Goal: Transaction & Acquisition: Purchase product/service

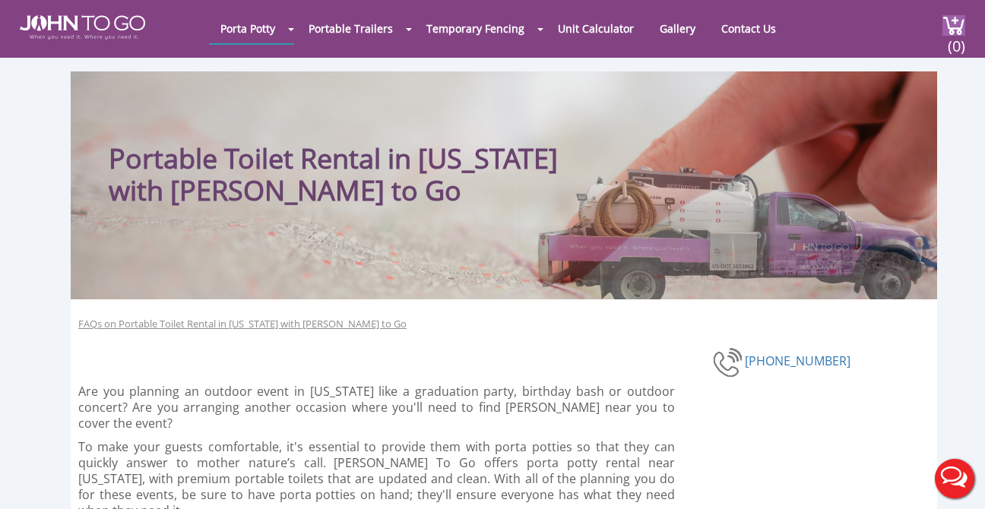
scroll to position [2, 0]
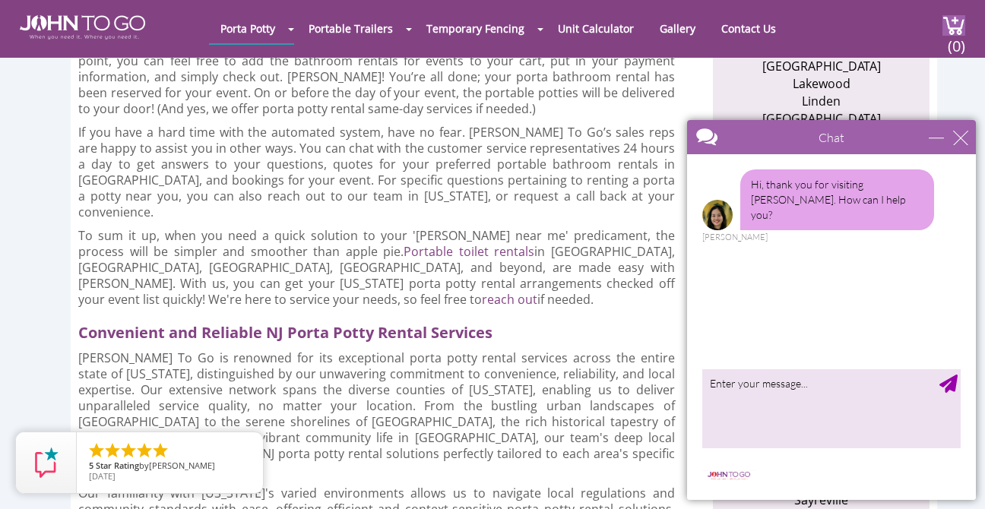
scroll to position [1172, 0]
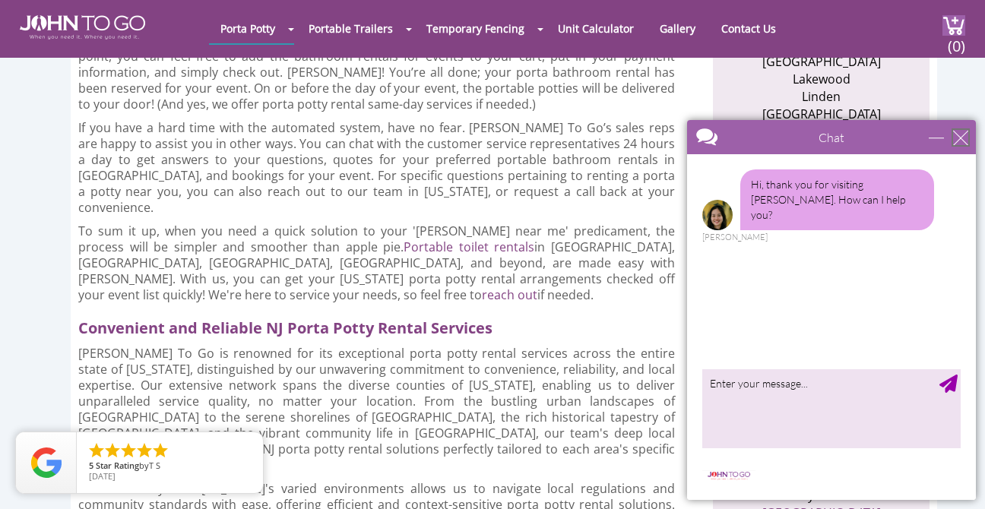
click at [957, 139] on div "close" at bounding box center [960, 137] width 15 height 15
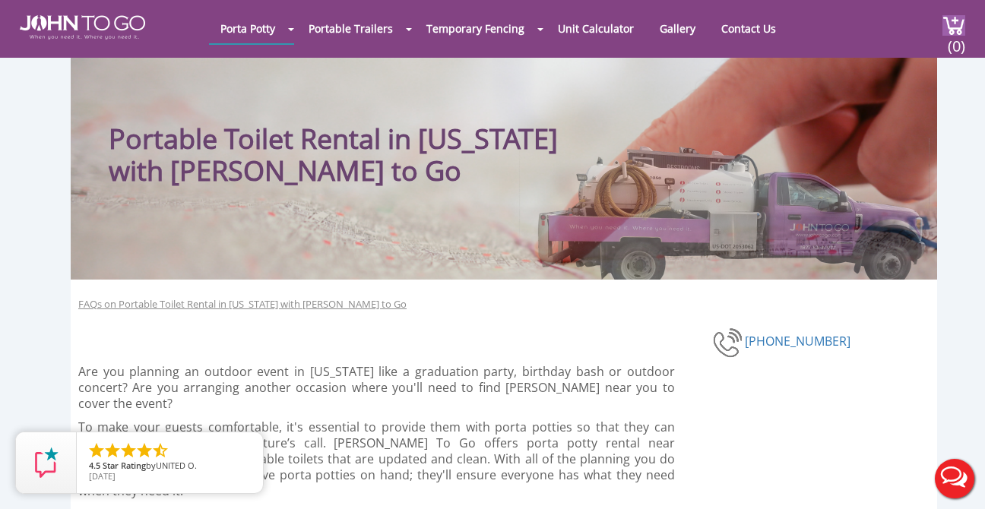
scroll to position [20, 0]
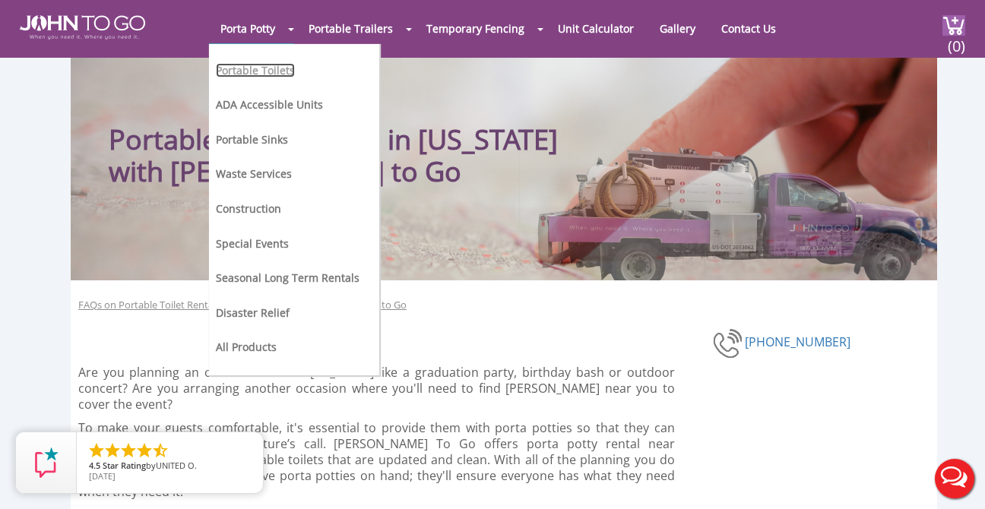
click at [245, 73] on link "Portable Toilets" at bounding box center [255, 70] width 79 height 14
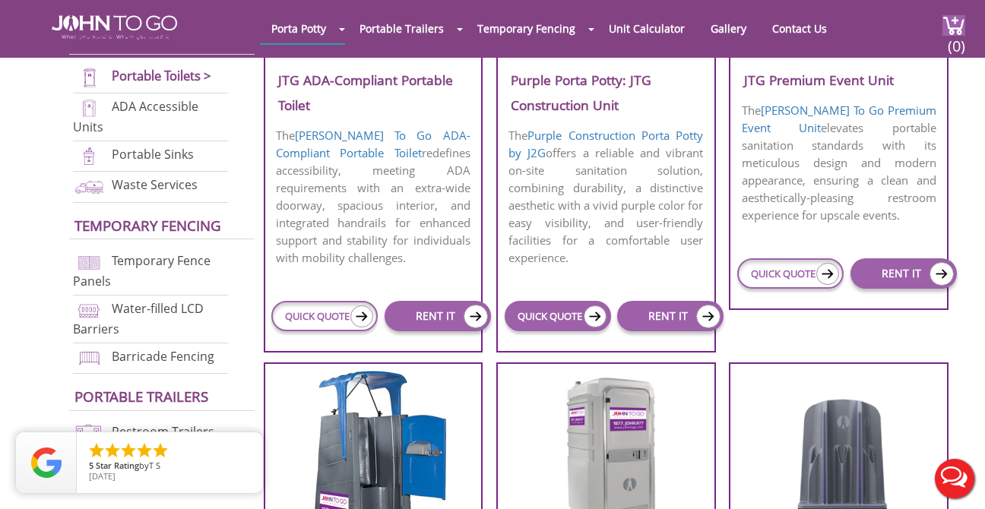
scroll to position [779, 0]
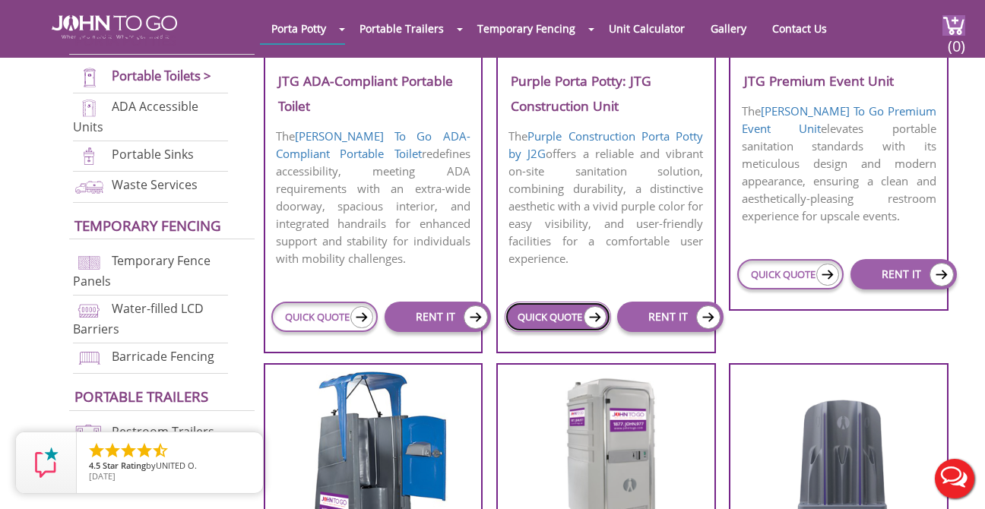
click at [554, 320] on link "QUICK QUOTE" at bounding box center [557, 317] width 106 height 30
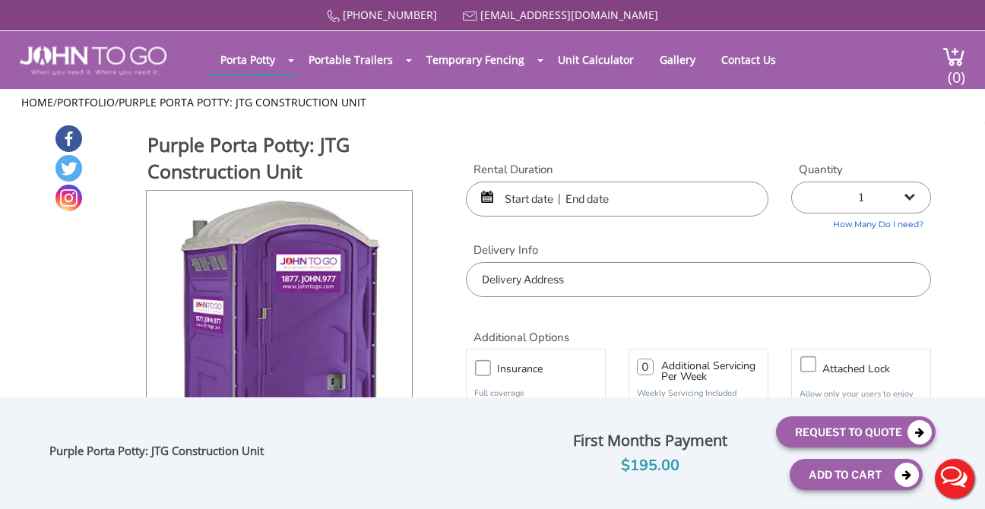
click at [594, 204] on input "text" at bounding box center [617, 199] width 302 height 35
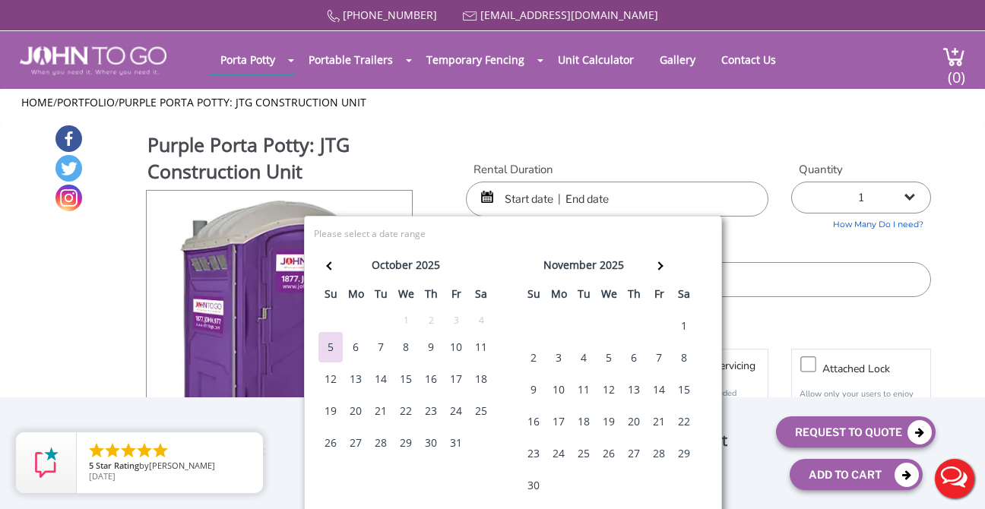
click at [477, 344] on div "11" at bounding box center [481, 347] width 24 height 30
click at [320, 382] on div "12" at bounding box center [330, 379] width 24 height 30
type input "10/11/2025 to 10/12/2025"
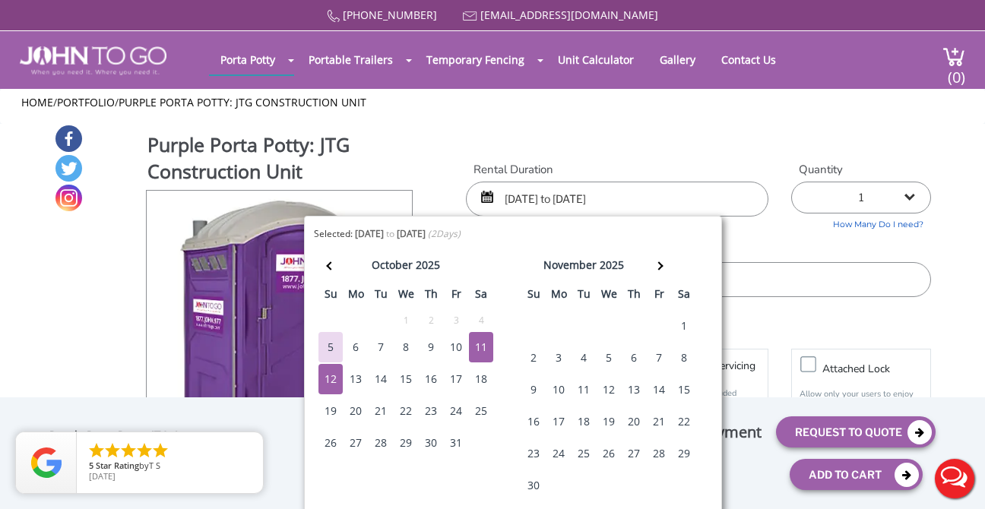
click at [776, 231] on div "Rental Duration 10/11/2025 to 10/12/2025 Quantity 1 2 (5% discount) 3 (8% disco…" at bounding box center [698, 230] width 488 height 136
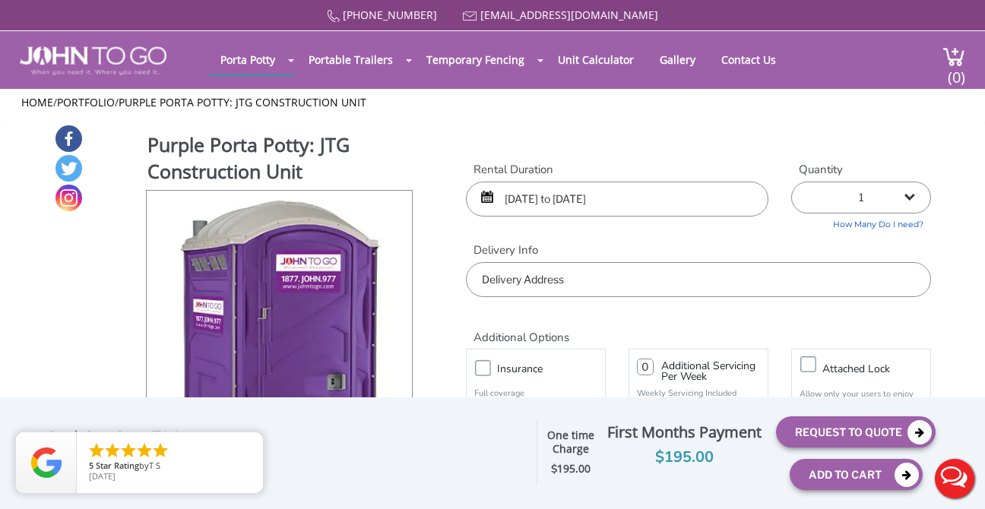
click at [685, 286] on input "text" at bounding box center [698, 279] width 465 height 35
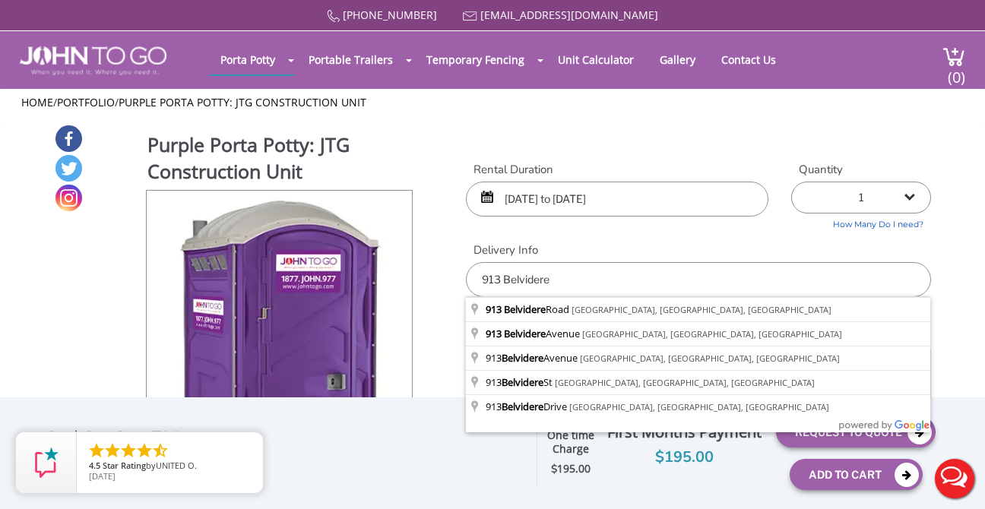
type input "913 Belvidere Road, Phillipsburg, NJ, USA"
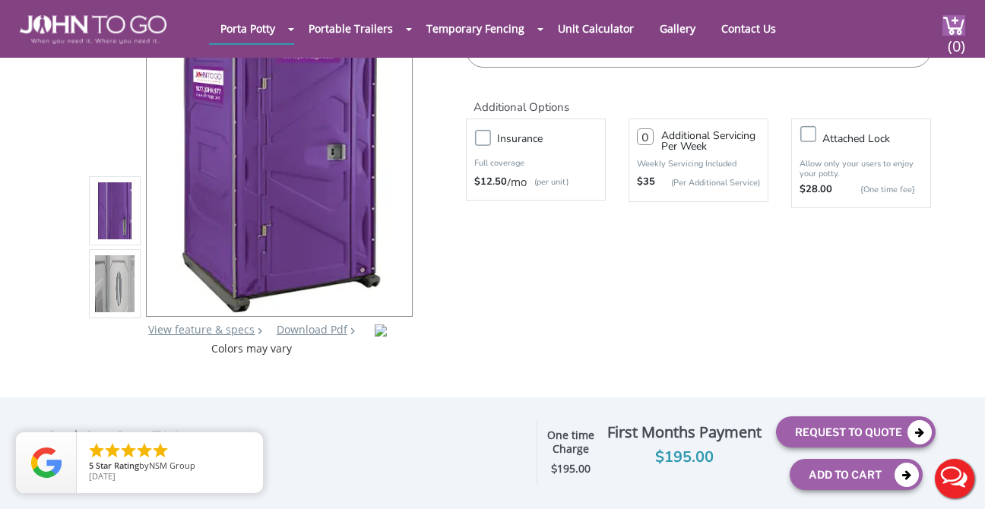
scroll to position [198, 0]
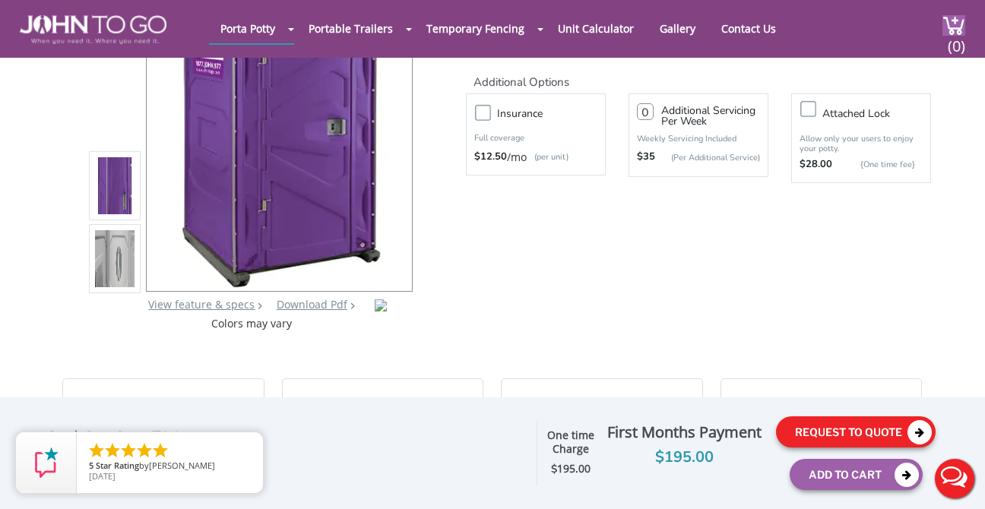
click at [830, 429] on button "Request To Quote" at bounding box center [856, 431] width 160 height 31
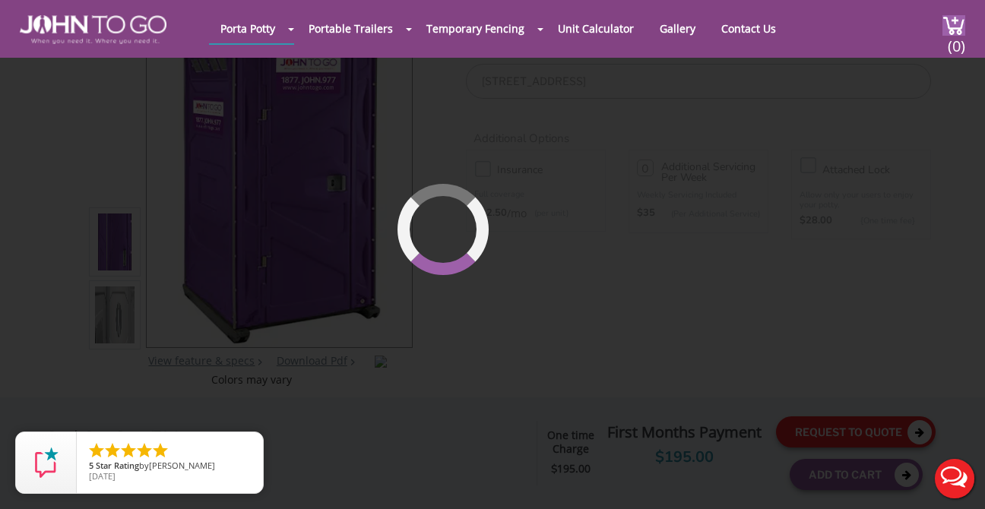
scroll to position [104, 0]
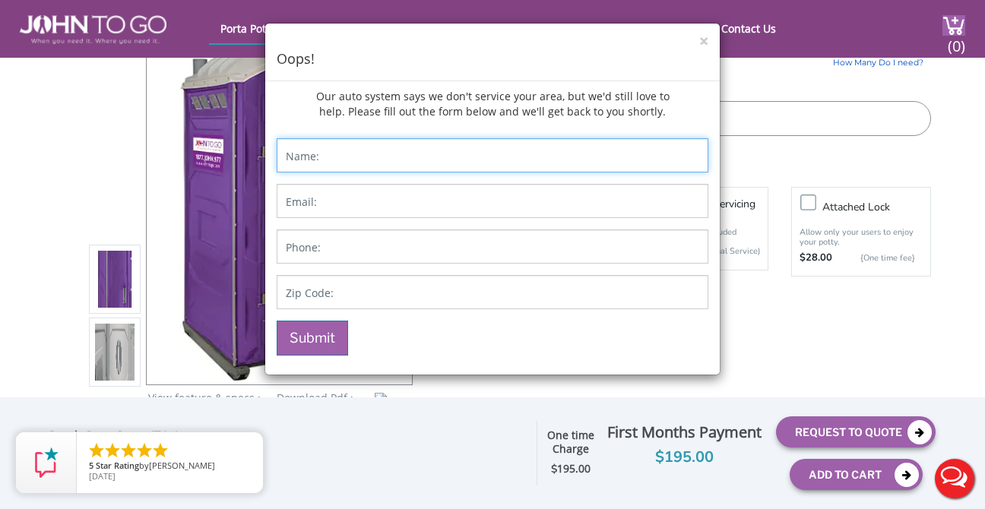
click at [419, 156] on input "Contact form" at bounding box center [493, 155] width 432 height 34
type input "Krissie"
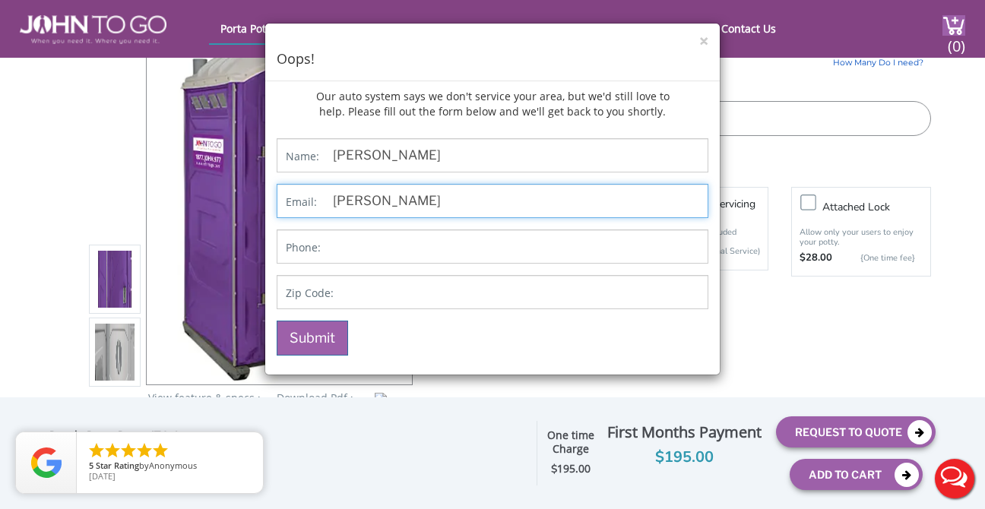
type input "krissieisnagy@gmail.com"
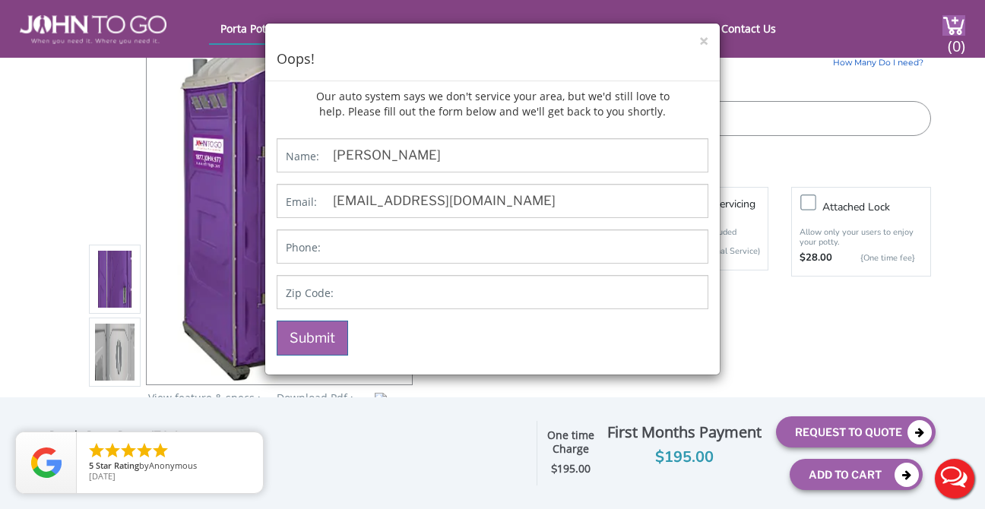
type input "6178775195"
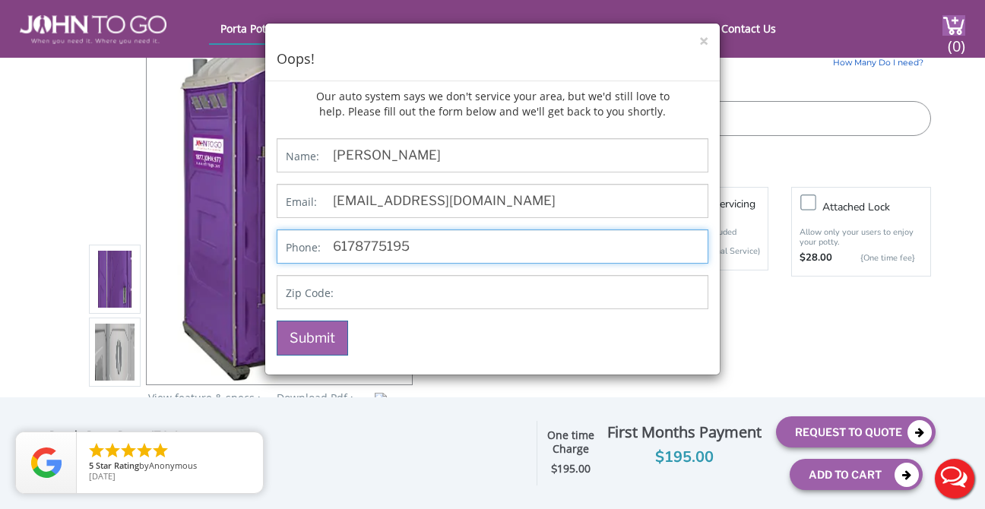
type input "11231"
drag, startPoint x: 422, startPoint y: 248, endPoint x: 296, endPoint y: 242, distance: 126.2
click at [299, 242] on p "Phone: 6178775195" at bounding box center [493, 246] width 432 height 34
type input "3474710715"
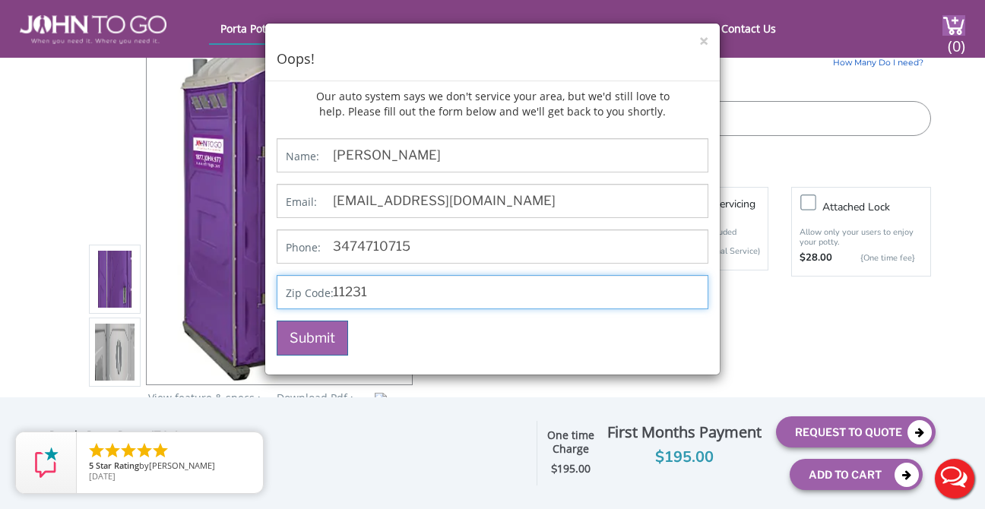
drag, startPoint x: 381, startPoint y: 293, endPoint x: 317, endPoint y: 293, distance: 64.6
click at [321, 293] on p "Zip Code: 11231" at bounding box center [493, 292] width 432 height 34
type input "08865"
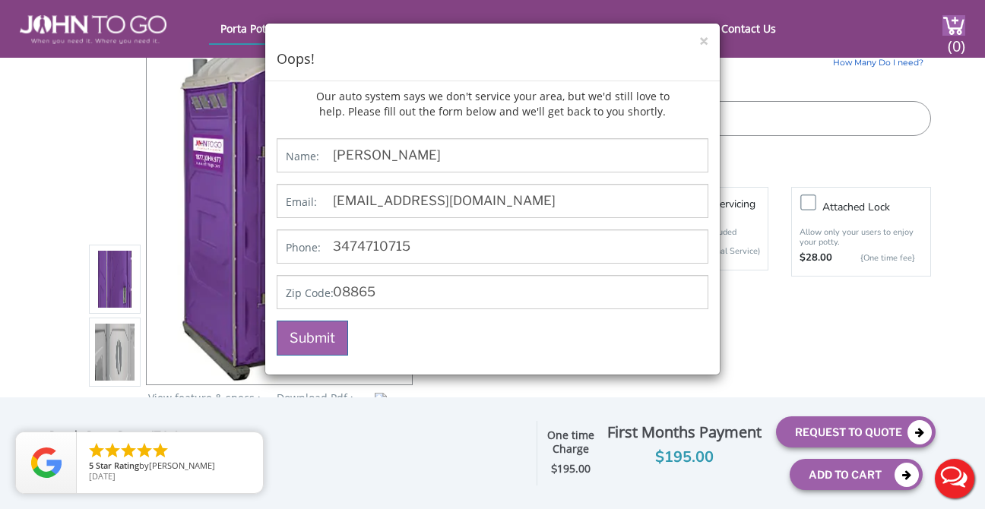
click at [545, 334] on p "Submit" at bounding box center [493, 338] width 432 height 35
click at [319, 343] on button "Submit" at bounding box center [312, 338] width 71 height 35
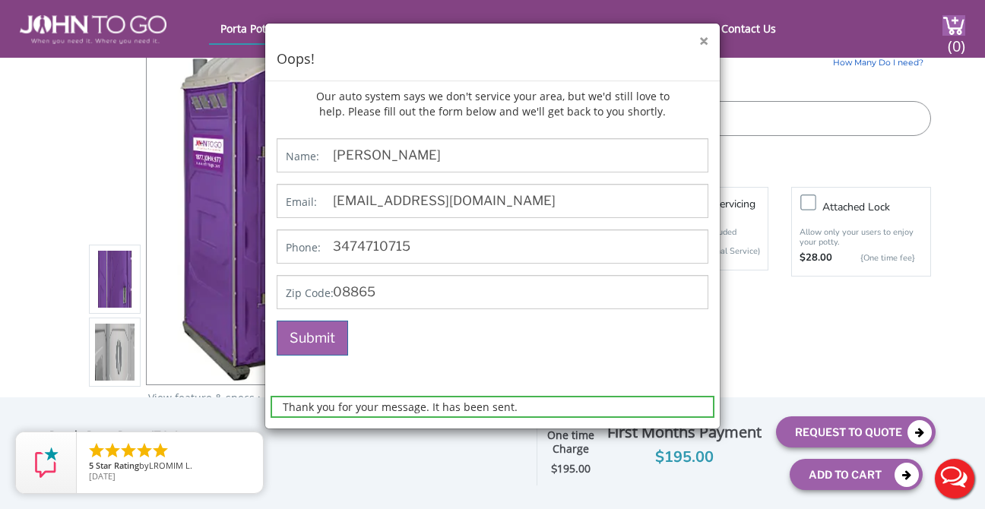
click at [705, 40] on button "×" at bounding box center [703, 41] width 9 height 16
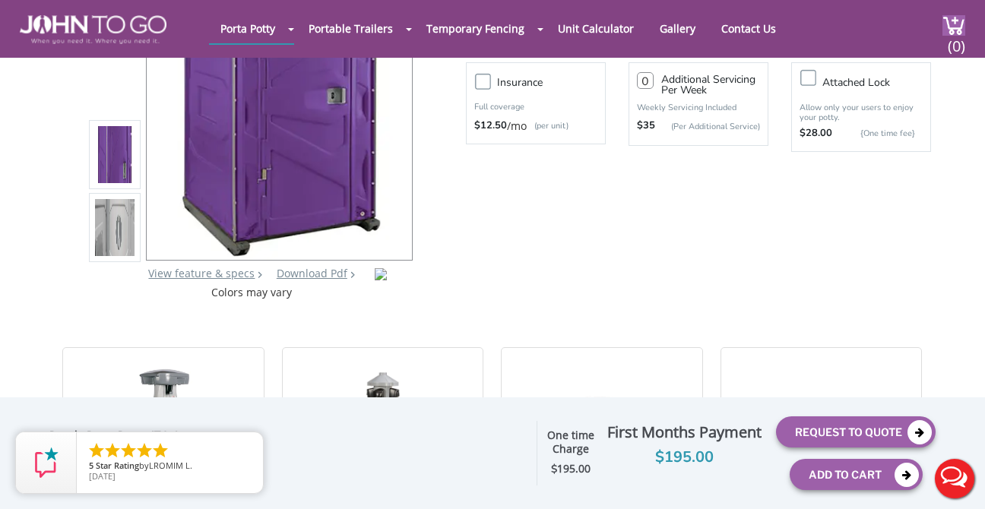
scroll to position [248, 0]
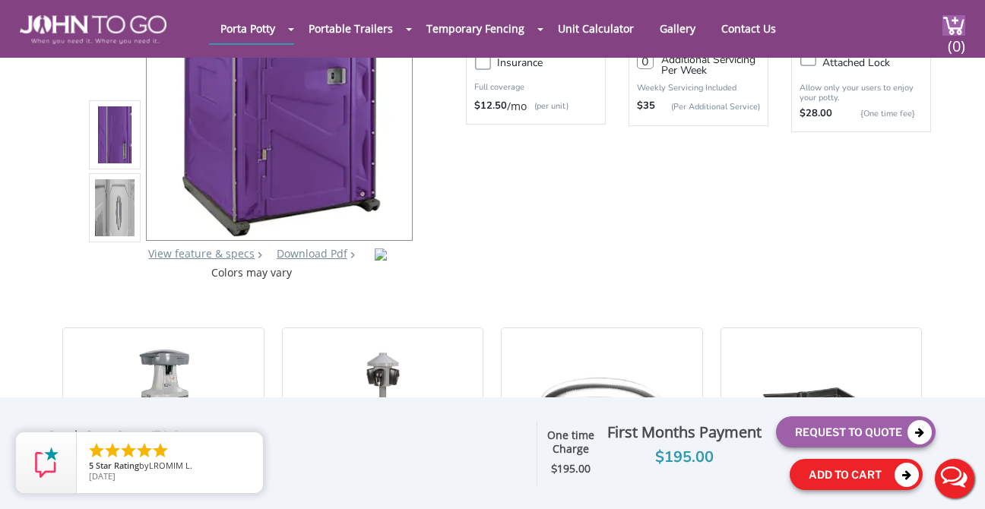
click at [848, 476] on button "Add To Cart" at bounding box center [855, 474] width 133 height 31
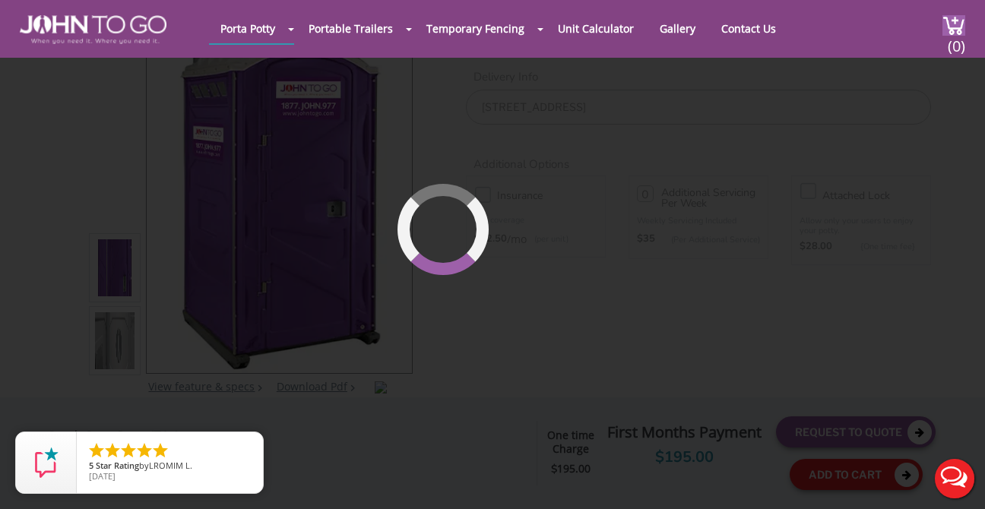
scroll to position [104, 0]
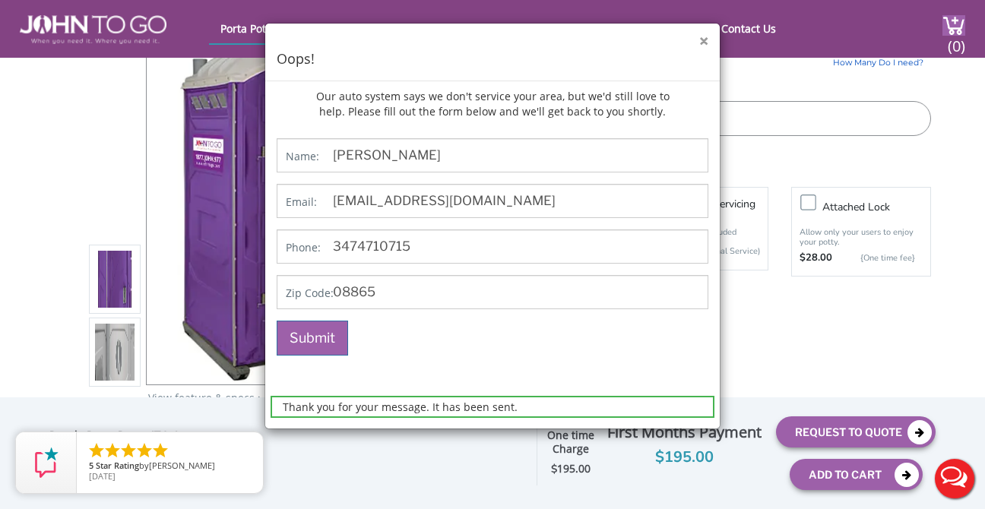
click at [705, 40] on button "×" at bounding box center [703, 41] width 9 height 16
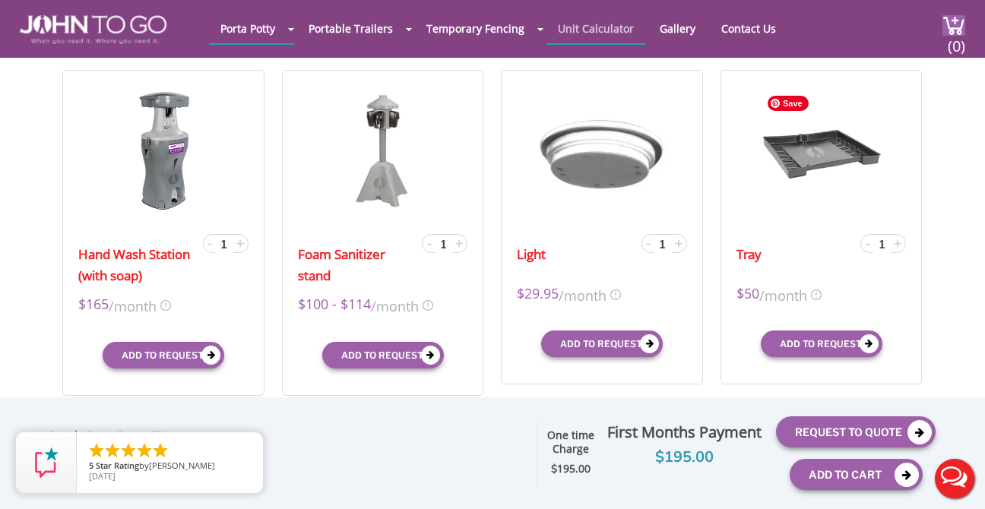
scroll to position [515, 0]
